Goal: Communication & Community: Answer question/provide support

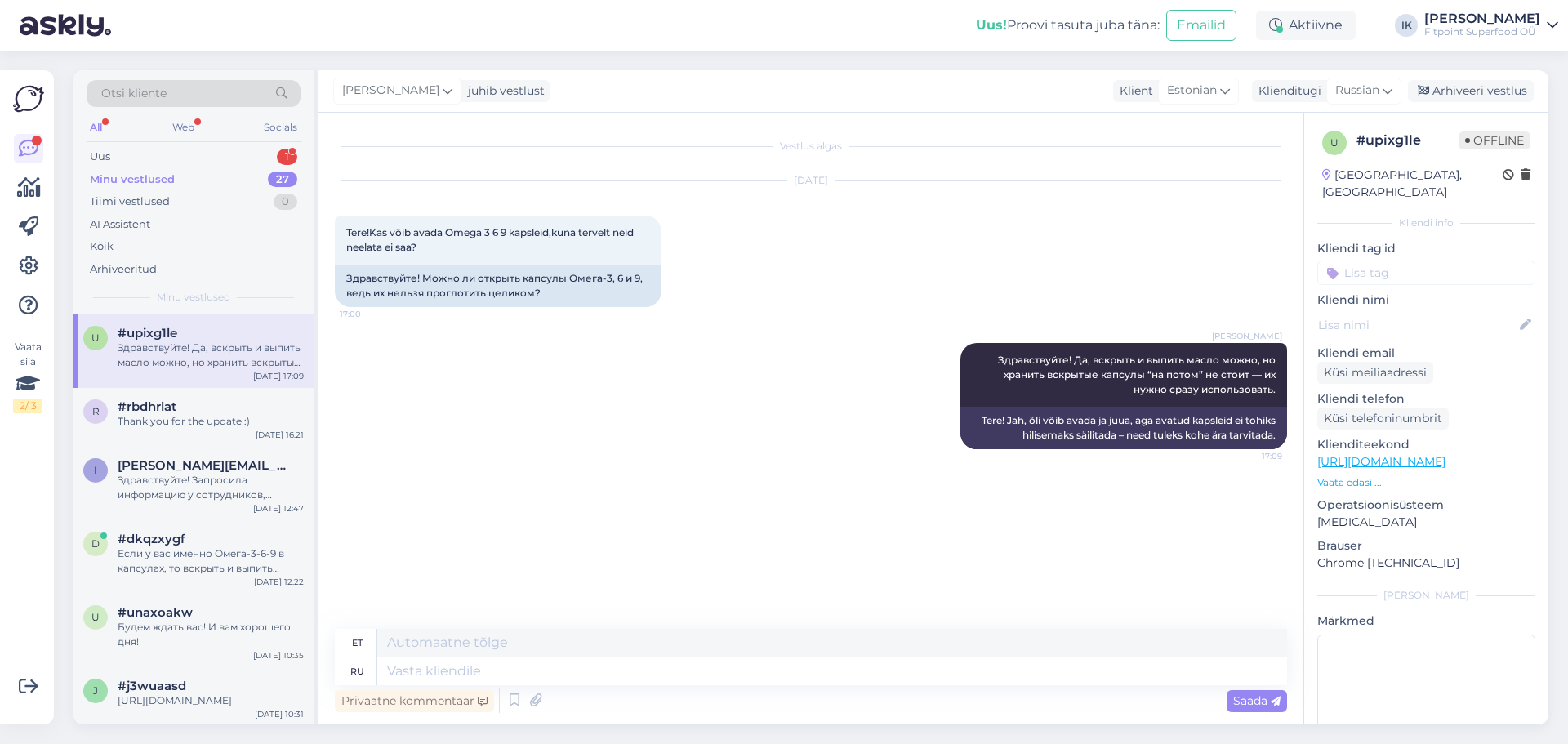
click at [199, 162] on div "Uus 1" at bounding box center [194, 156] width 214 height 23
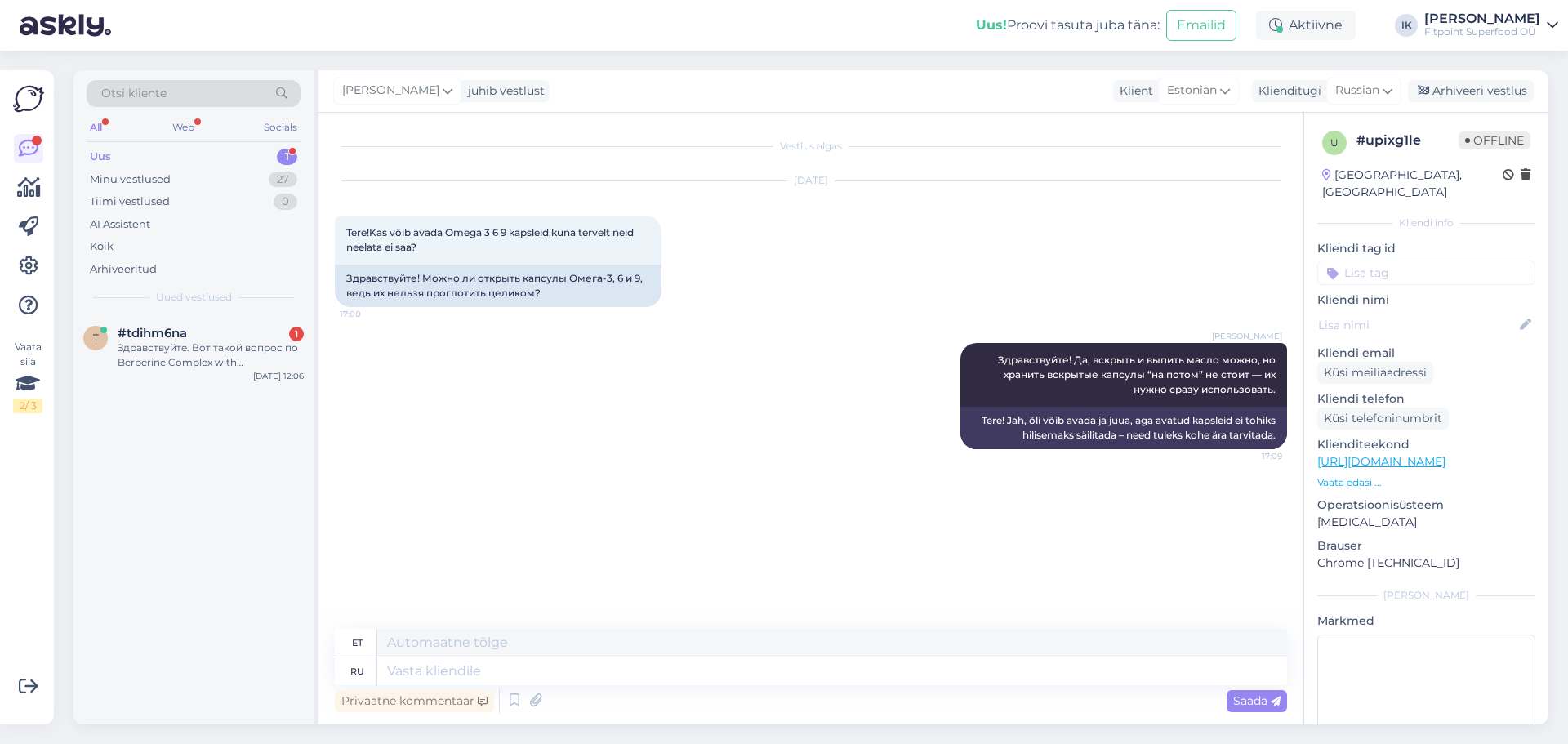
click at [199, 155] on div "Uus 1" at bounding box center [194, 156] width 214 height 23
click at [190, 374] on div "t #tdihm6na 1 Здравствуйте. Вот такой вопрос по Berberine Complex with cinnamon…" at bounding box center [193, 351] width 240 height 73
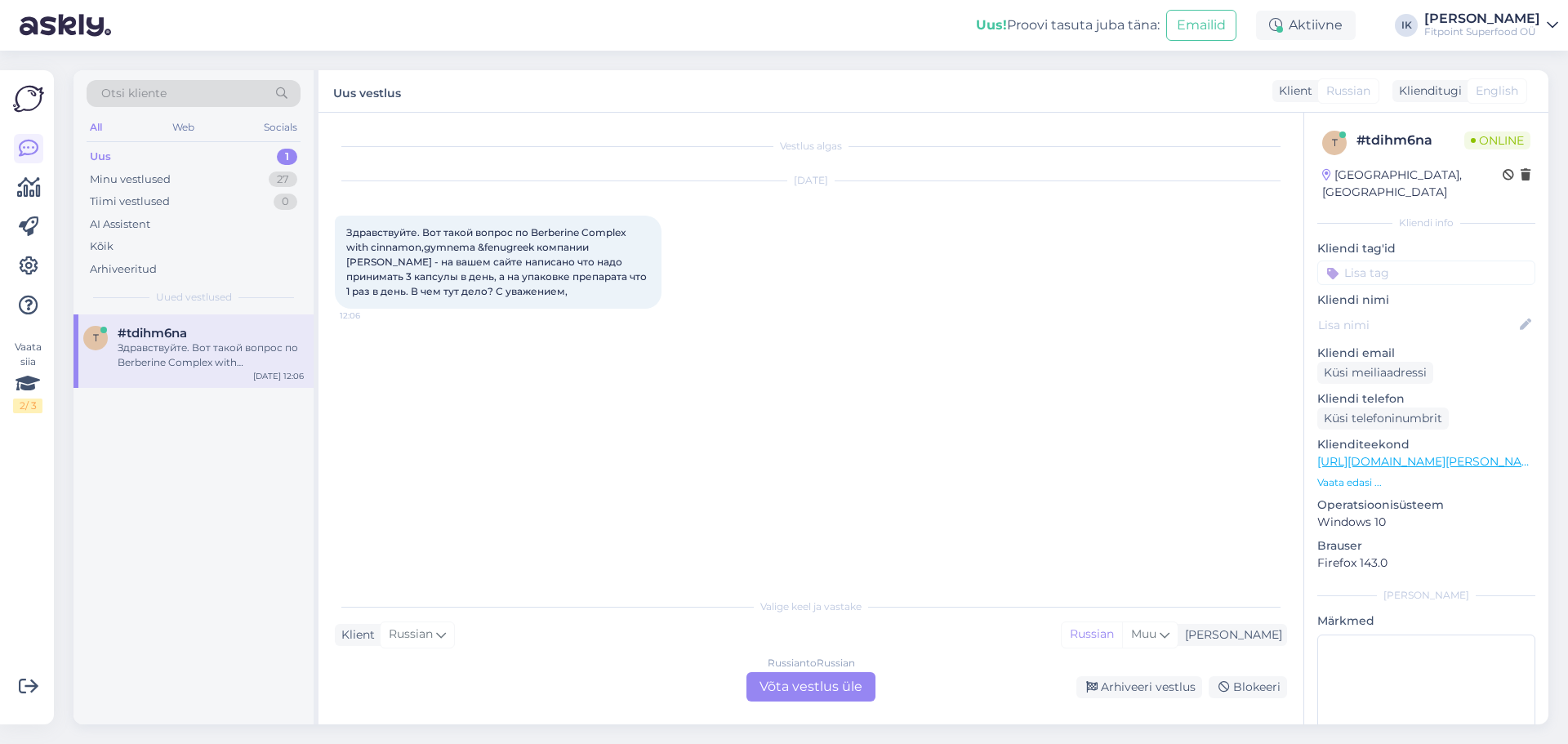
click at [818, 698] on div "Russian to Russian Võta vestlus üle" at bounding box center [811, 686] width 129 height 30
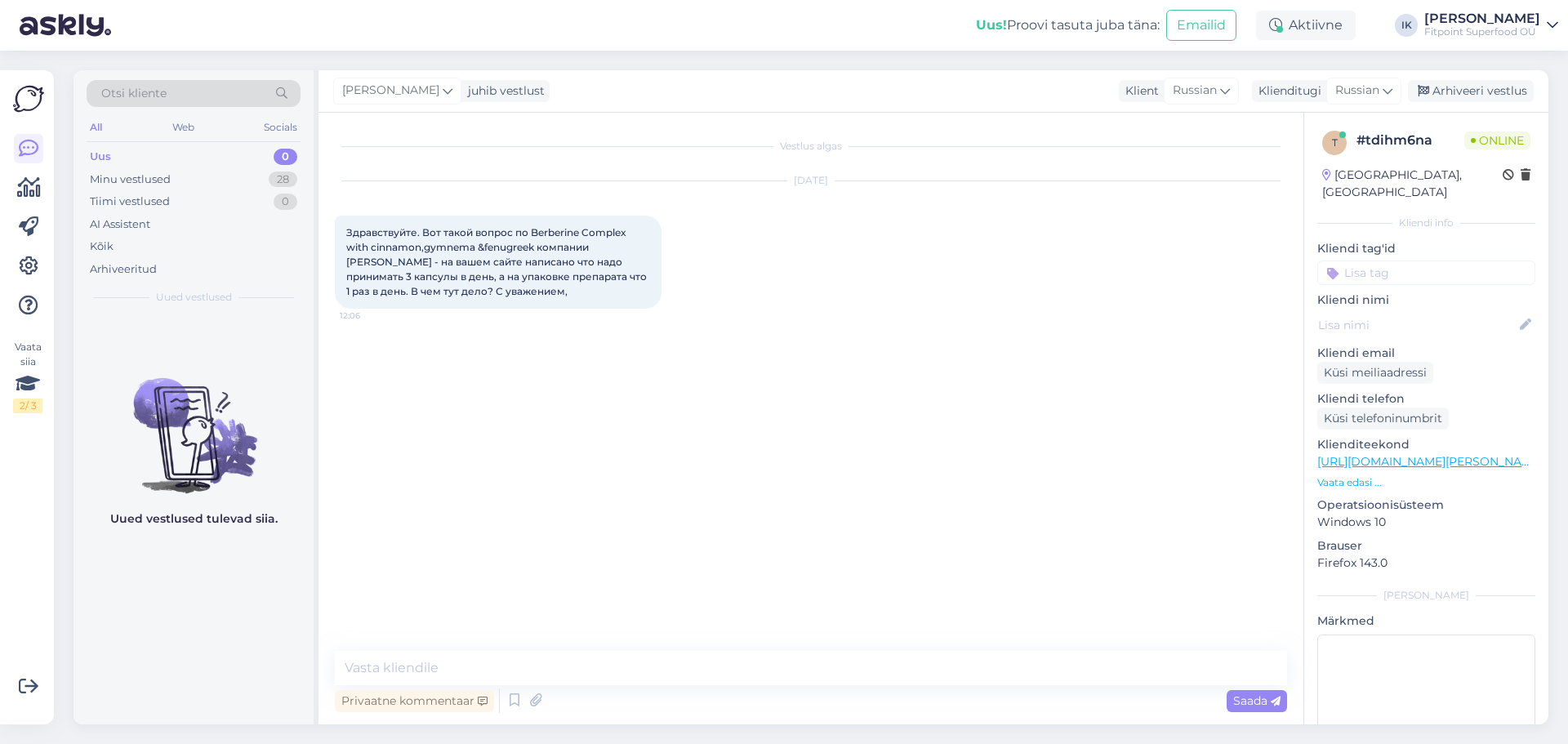
click at [741, 690] on div "Privaatne kommentaar Saada" at bounding box center [811, 701] width 952 height 31
click at [734, 681] on textarea at bounding box center [811, 667] width 952 height 34
type textarea "Здравствуйте! Сейчас проверю."
type textarea "C"
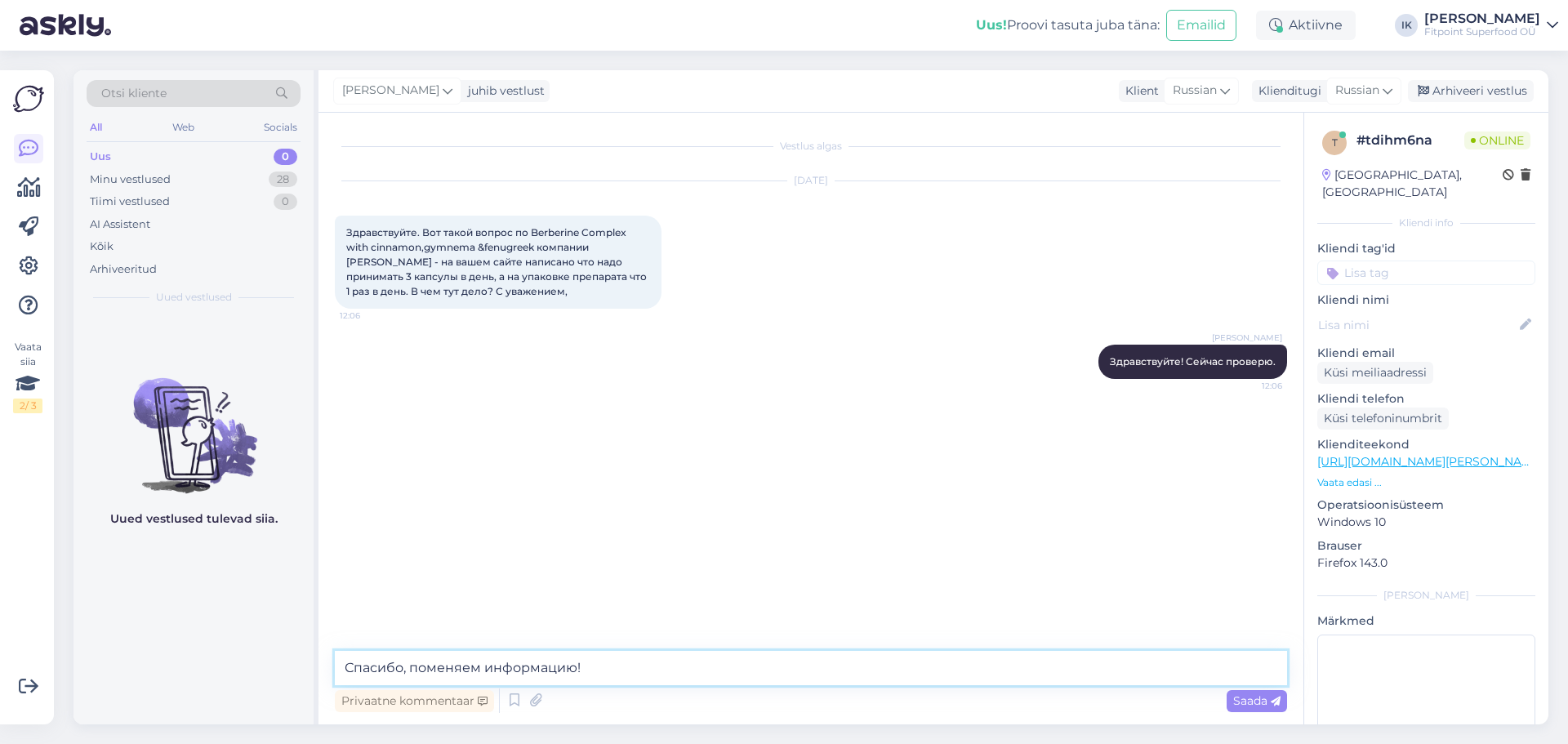
type textarea "Спасибо, поменяем информацию!"
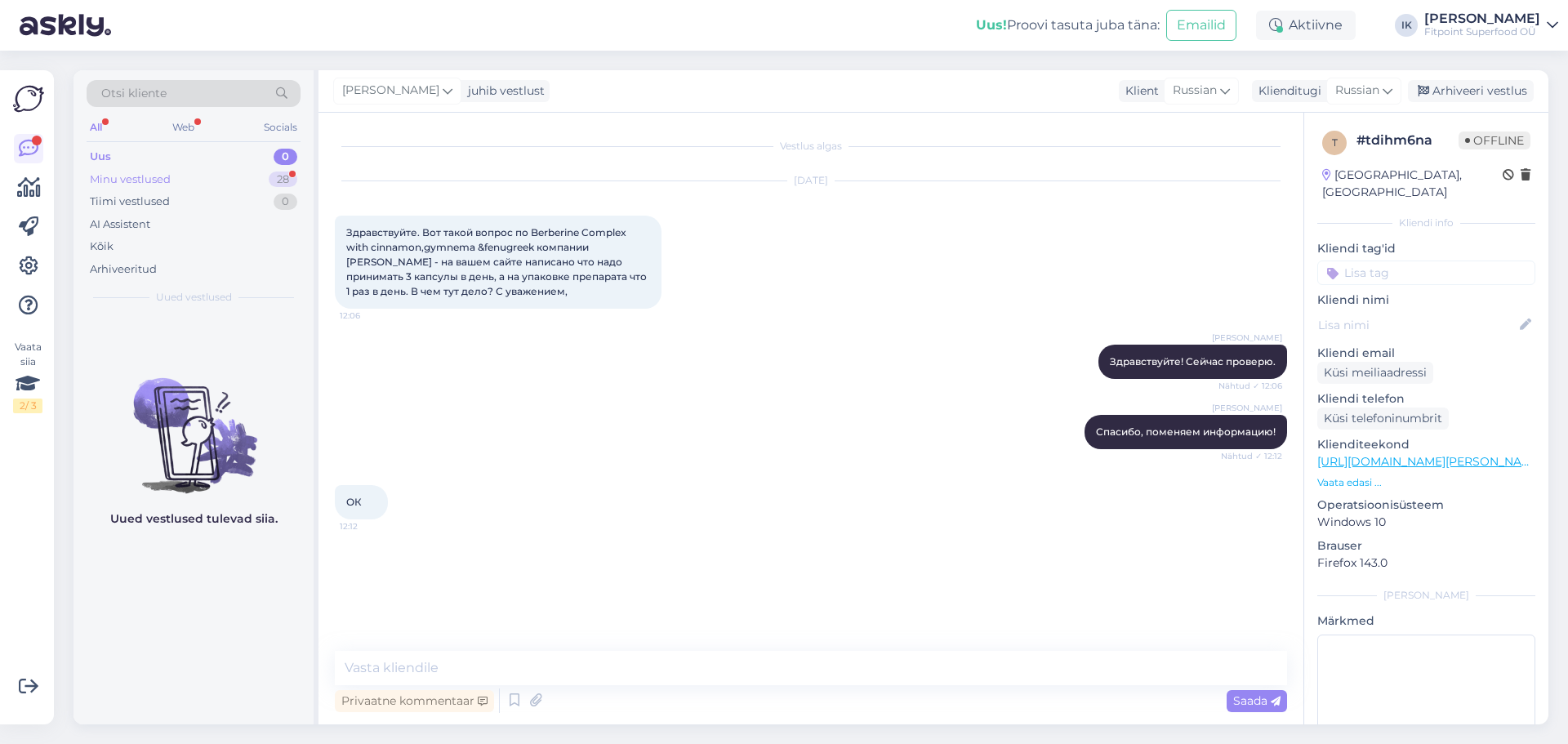
click at [165, 174] on div "Minu vestlused" at bounding box center [130, 179] width 81 height 16
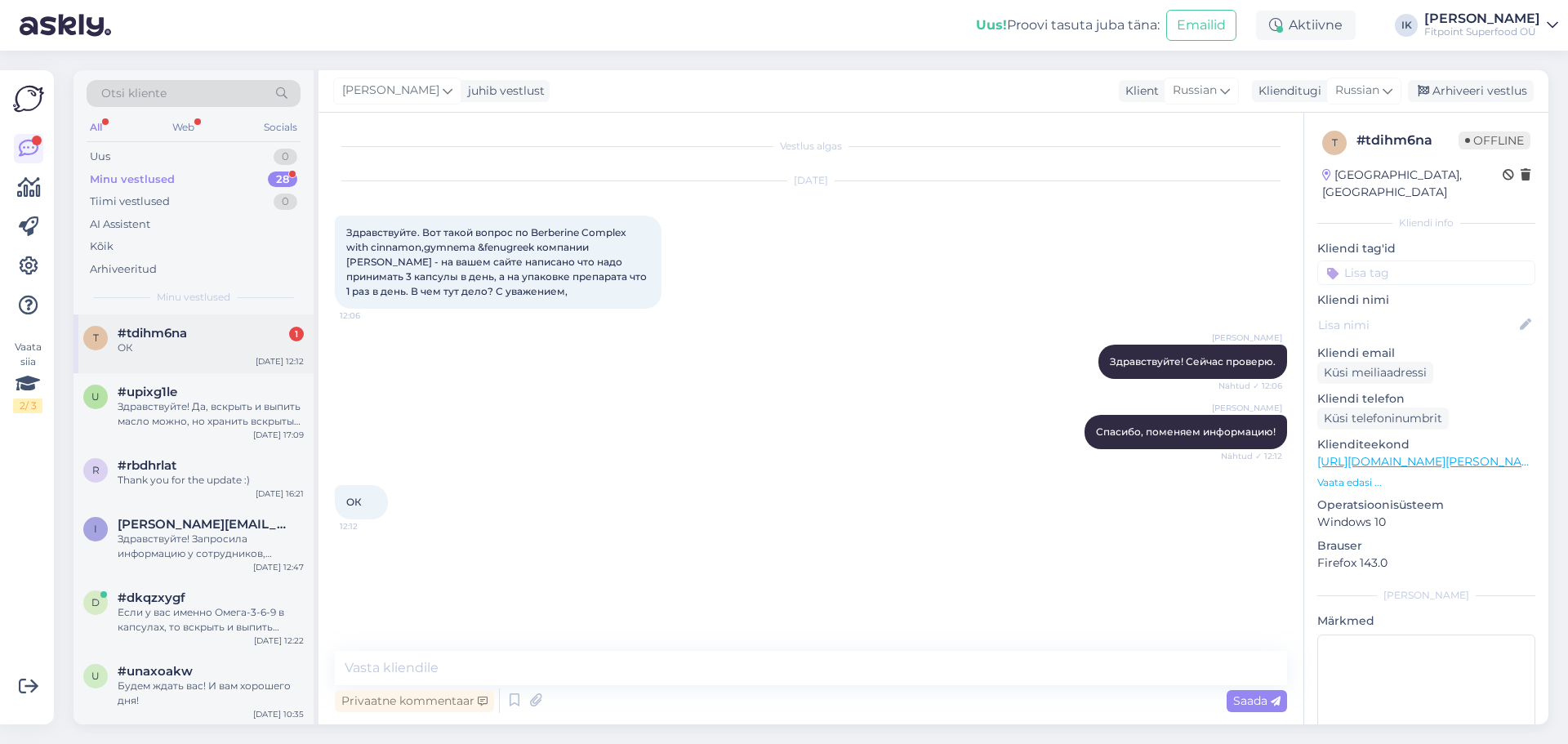
click at [221, 368] on div "t #tdihm6na 1 ОК [DATE] 12:12" at bounding box center [193, 344] width 240 height 59
